Goal: Navigation & Orientation: Find specific page/section

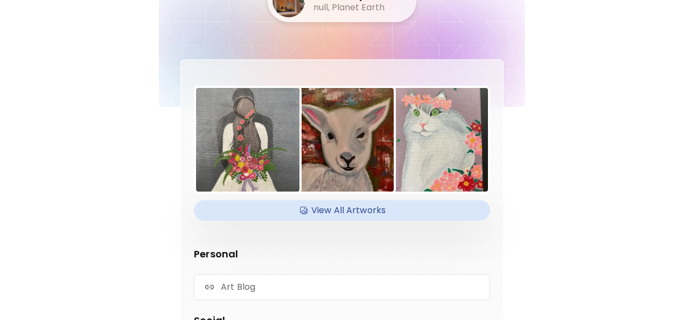
scroll to position [108, 0]
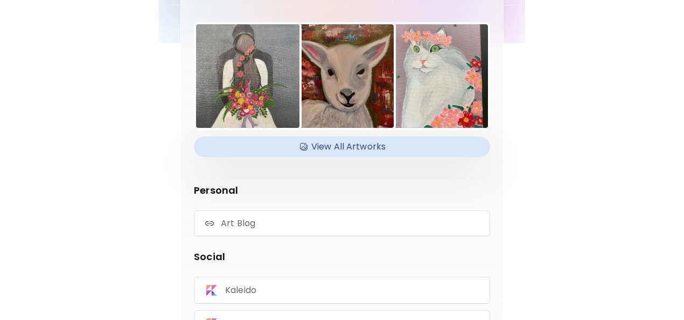
click at [490, 211] on div "TheCraftyMissArt null, Planet Earth View All Artworks Personal Art Blog Social …" at bounding box center [342, 208] width 366 height 633
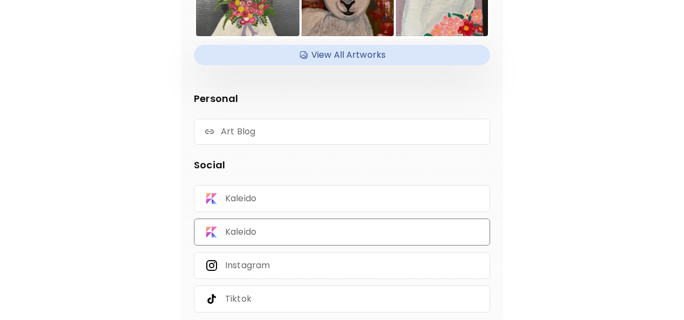
scroll to position [191, 0]
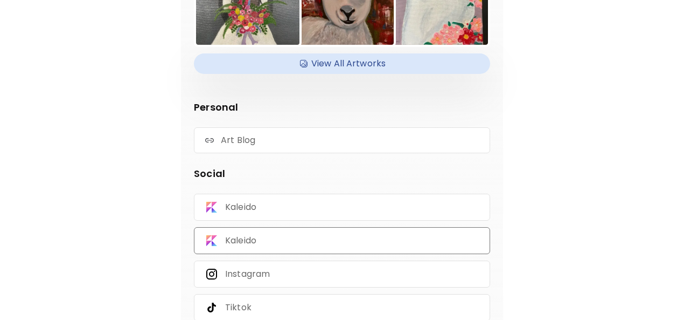
drag, startPoint x: 311, startPoint y: 232, endPoint x: 268, endPoint y: 224, distance: 43.9
click at [256, 234] on p "Kaleido" at bounding box center [240, 240] width 31 height 12
click at [351, 198] on div "Kaleido" at bounding box center [342, 206] width 296 height 27
click at [331, 230] on div "Kaleido" at bounding box center [342, 240] width 296 height 27
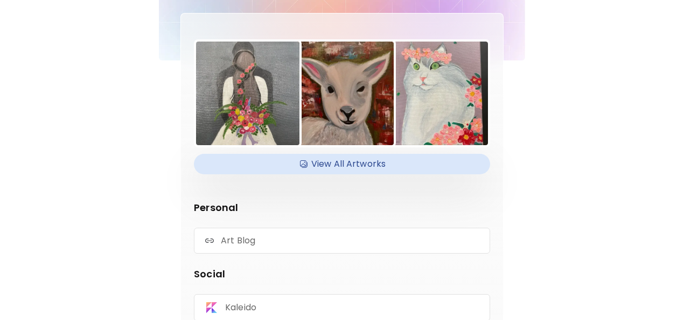
scroll to position [83, 0]
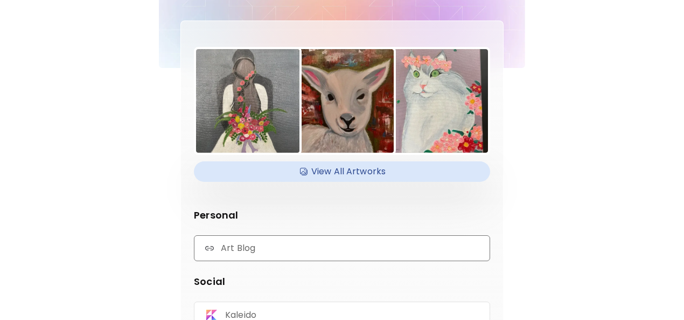
click at [255, 242] on p "Art Blog" at bounding box center [238, 248] width 34 height 12
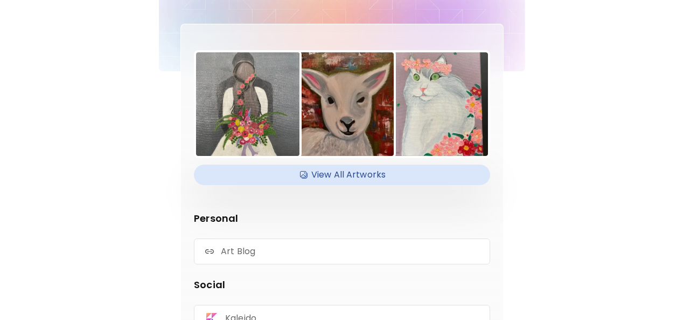
scroll to position [0, 0]
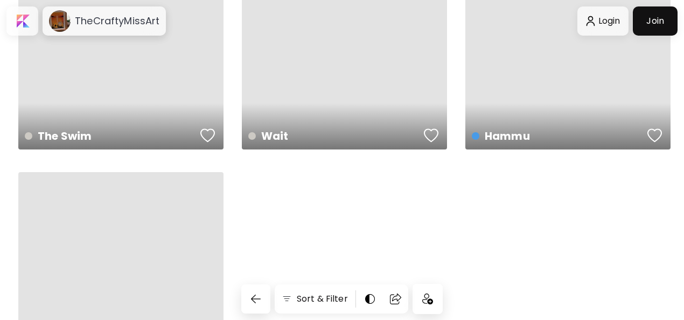
scroll to position [1355, 0]
